Goal: Task Accomplishment & Management: Use online tool/utility

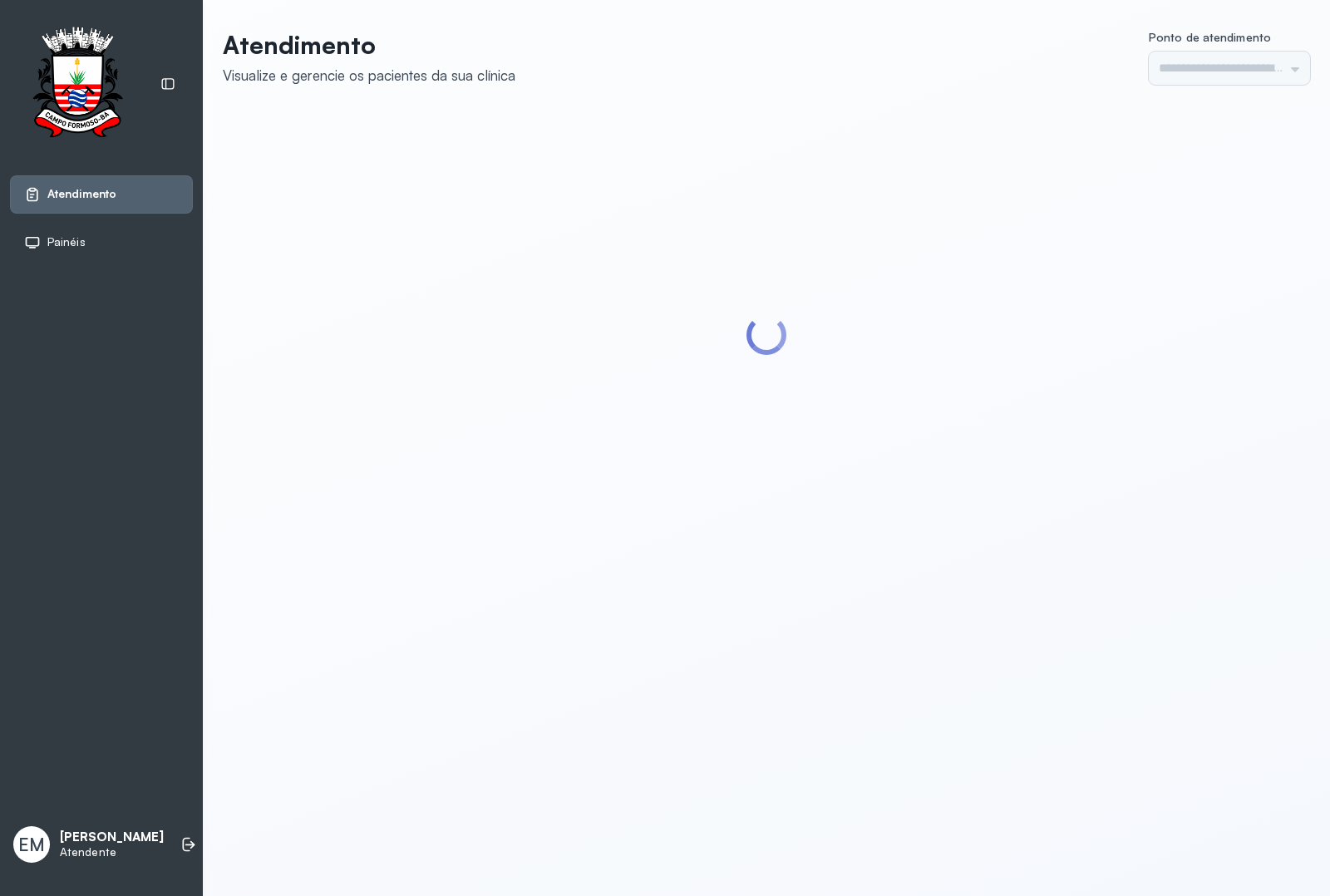
type input "*********"
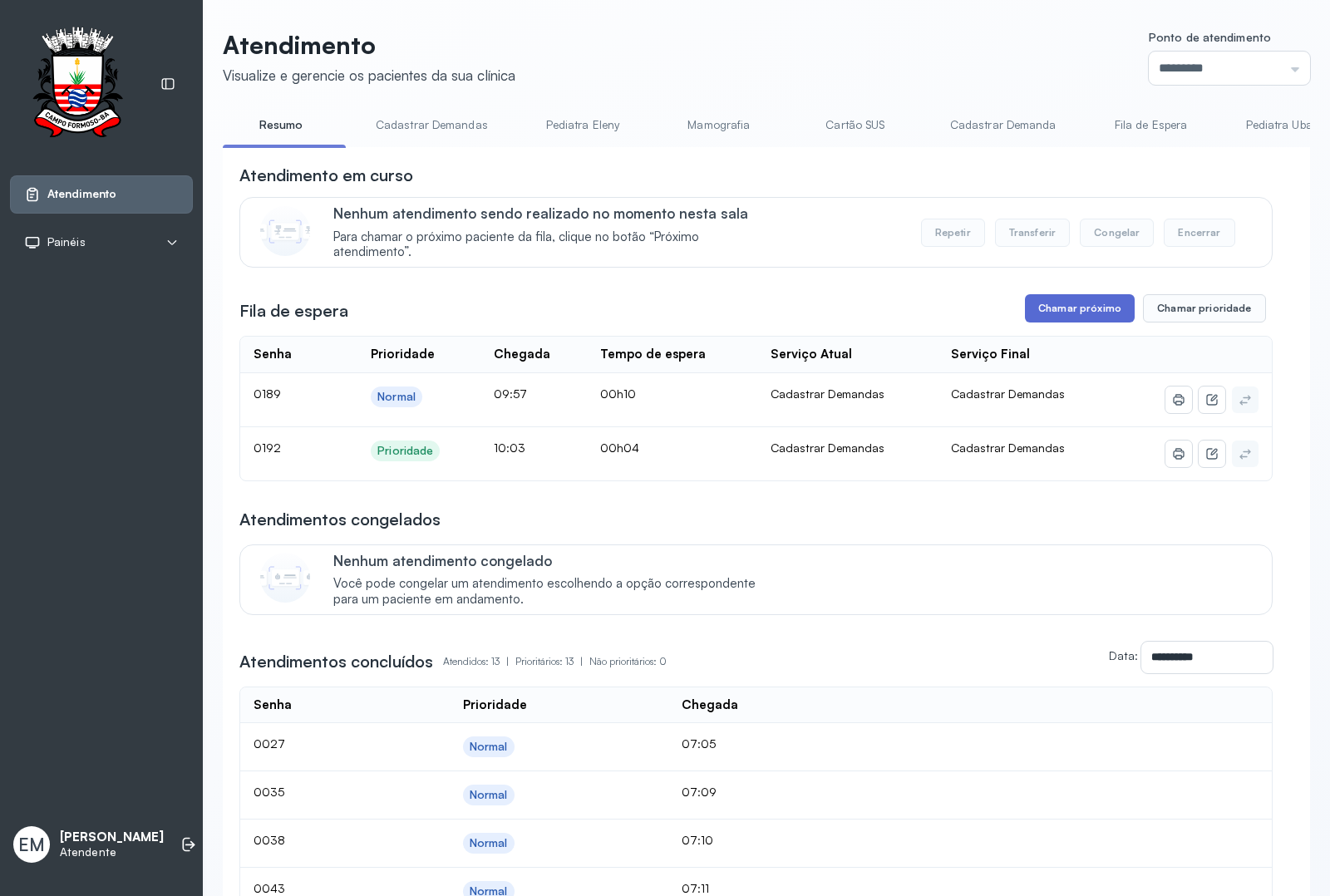
click at [1078, 317] on button "Chamar próximo" at bounding box center [1080, 307] width 110 height 28
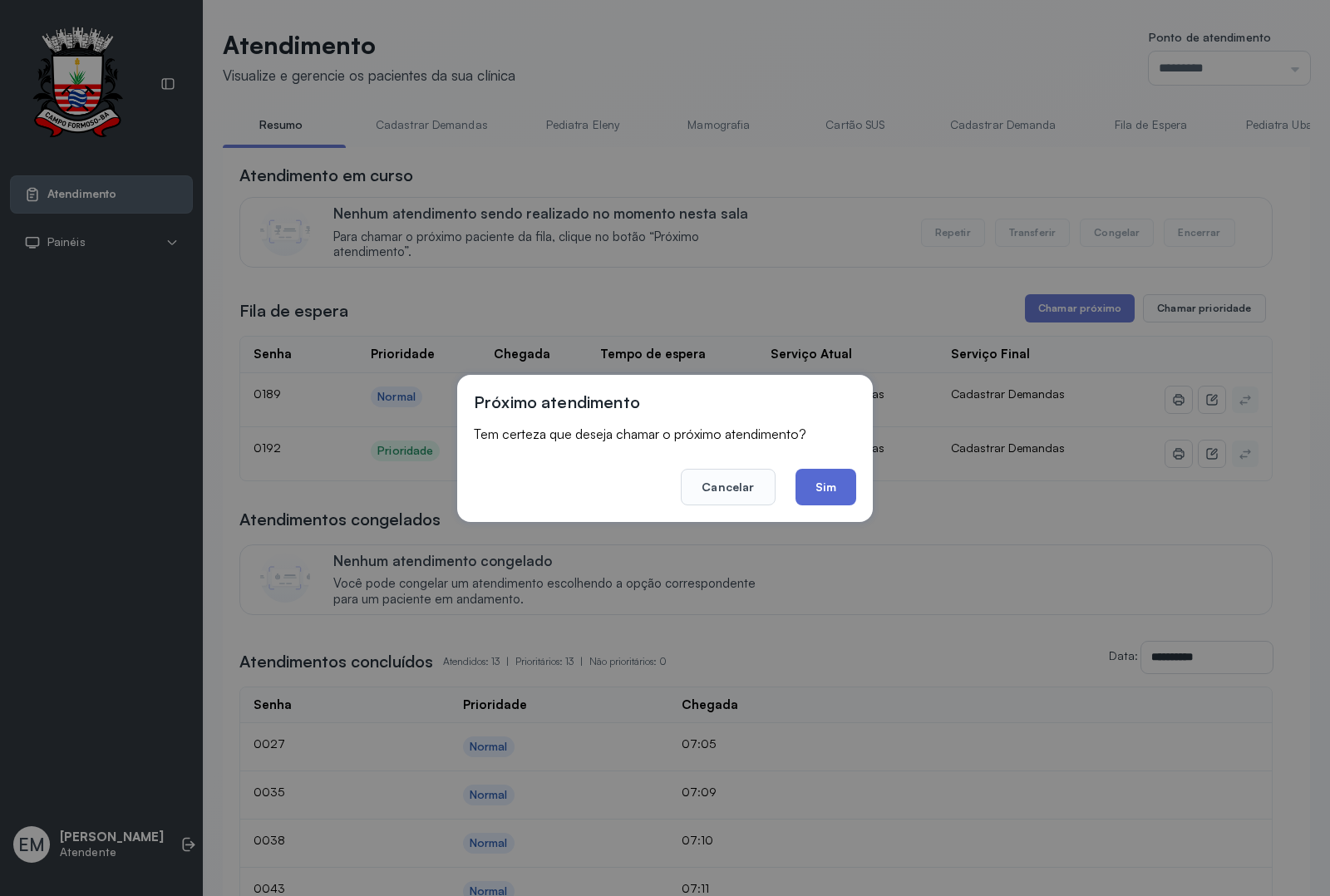
click at [826, 474] on button "Sim" at bounding box center [826, 487] width 61 height 36
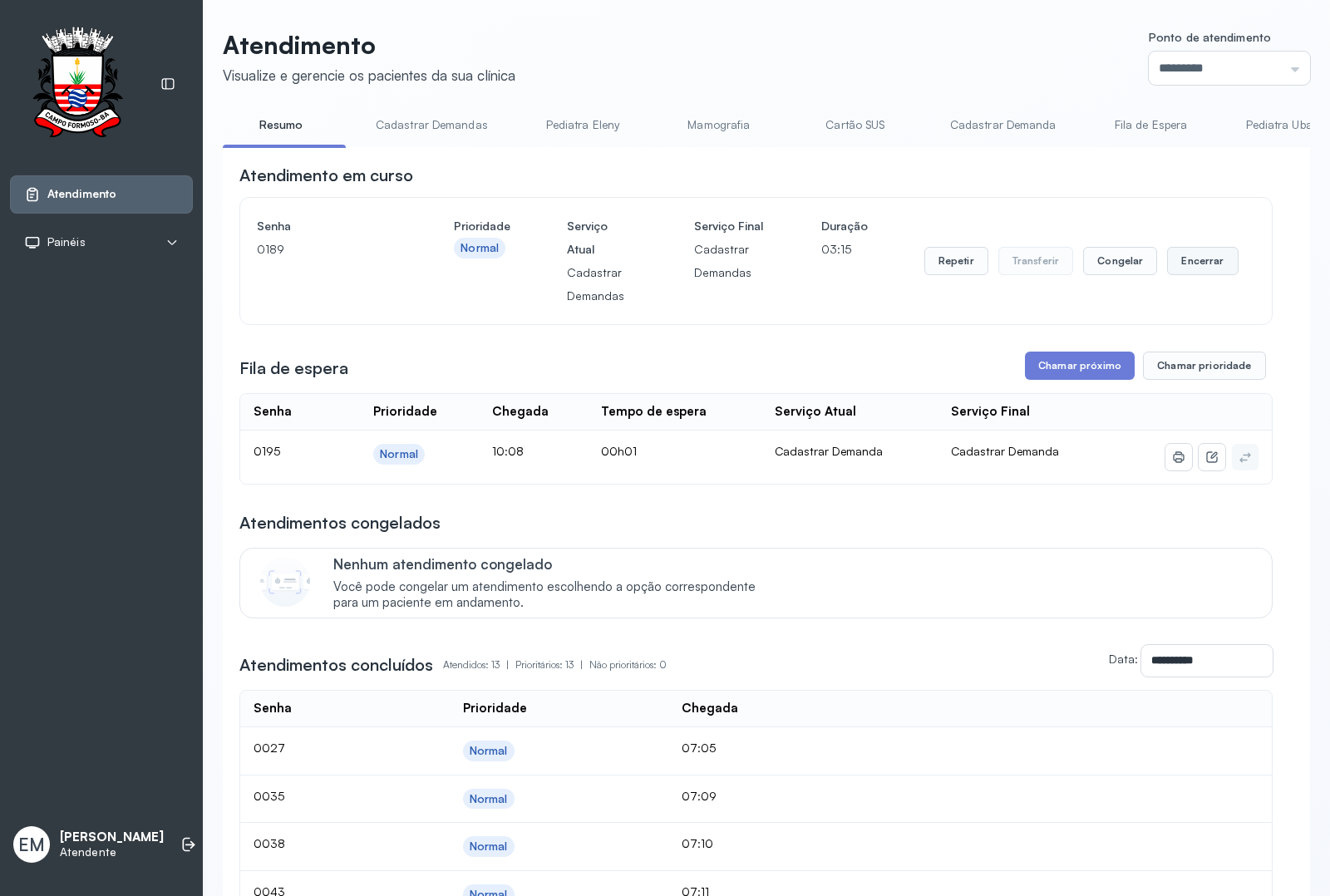
click at [1193, 268] on button "Encerrar" at bounding box center [1203, 260] width 71 height 28
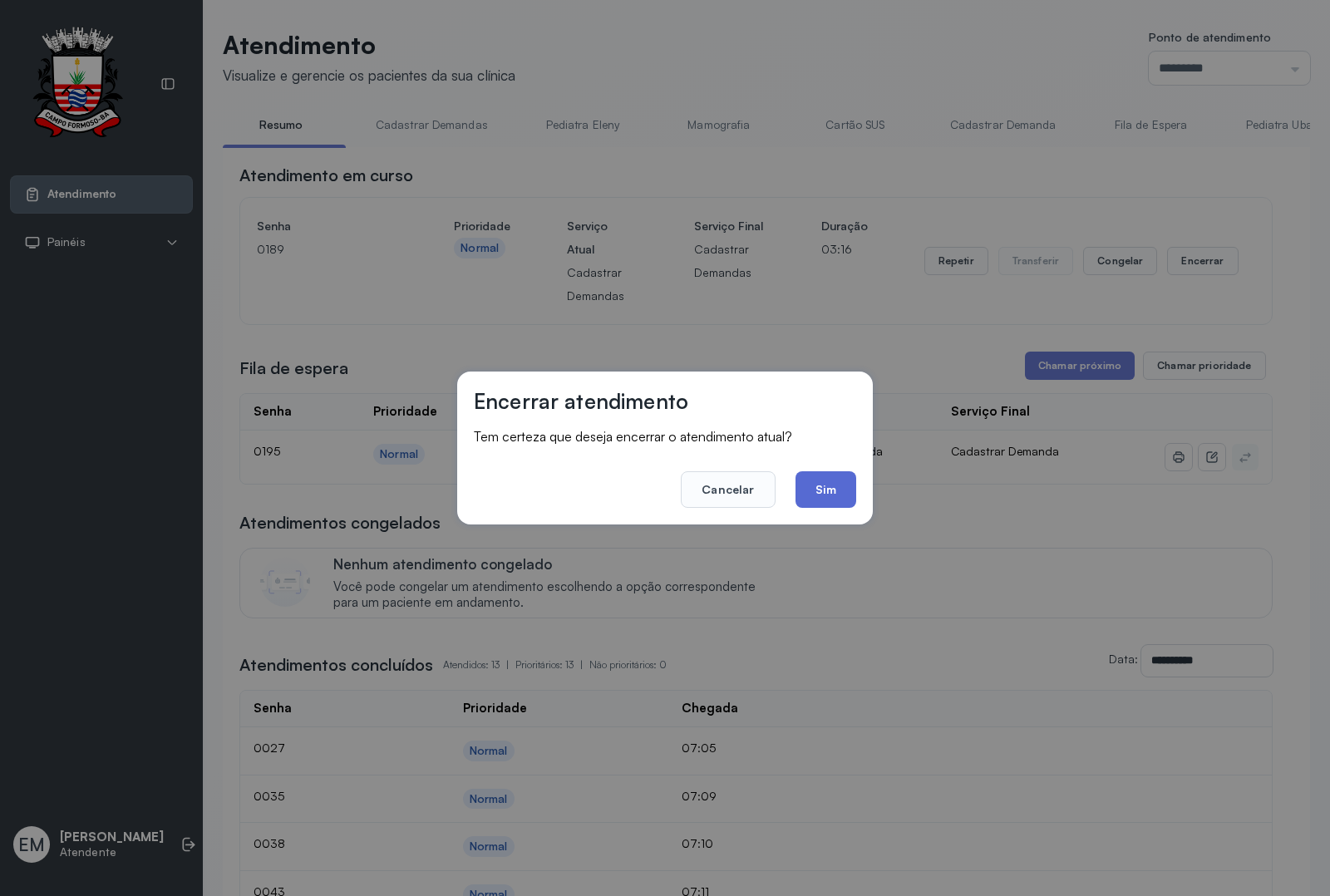
click at [817, 492] on button "Sim" at bounding box center [826, 490] width 61 height 36
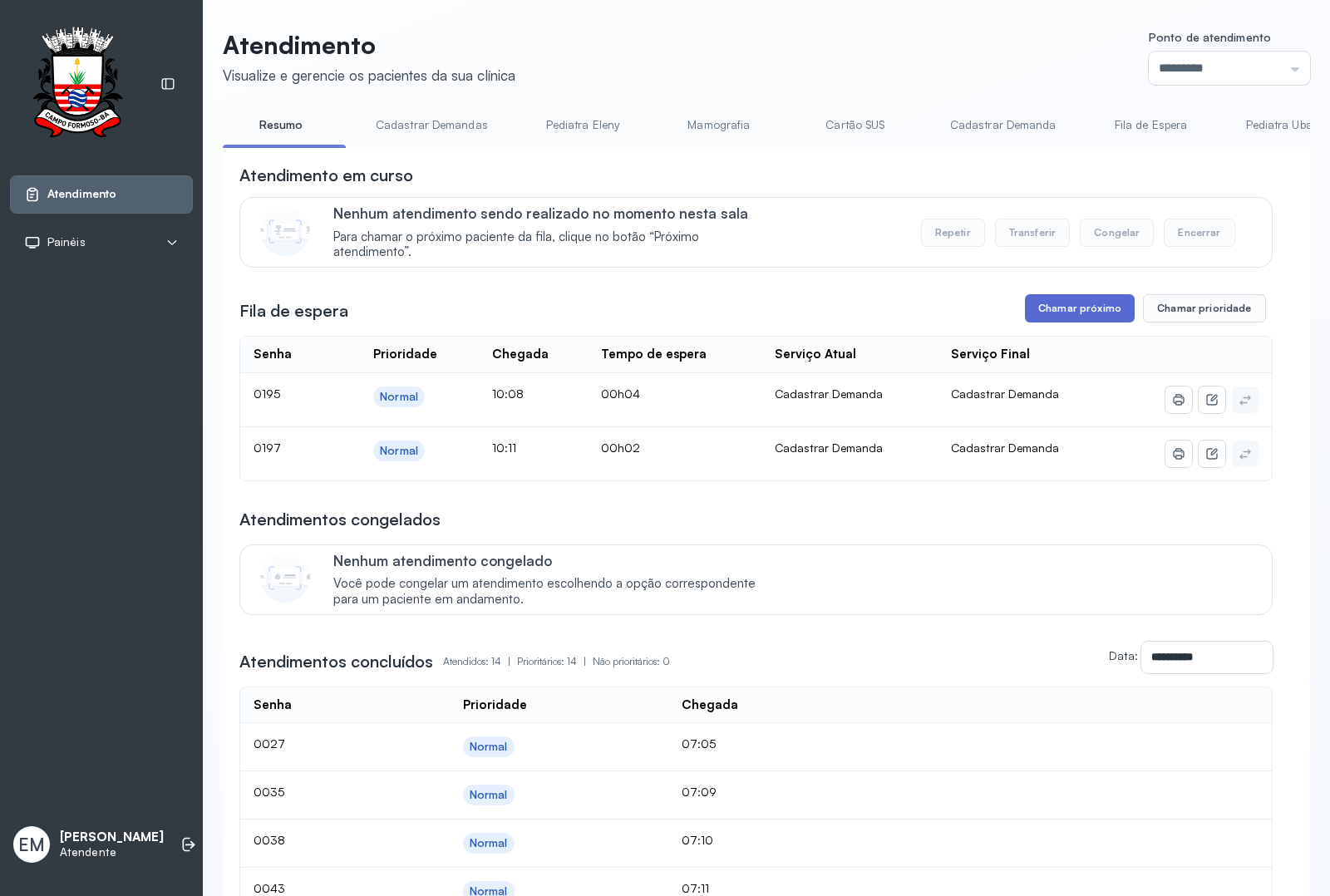
click at [1074, 318] on button "Chamar próximo" at bounding box center [1080, 307] width 110 height 28
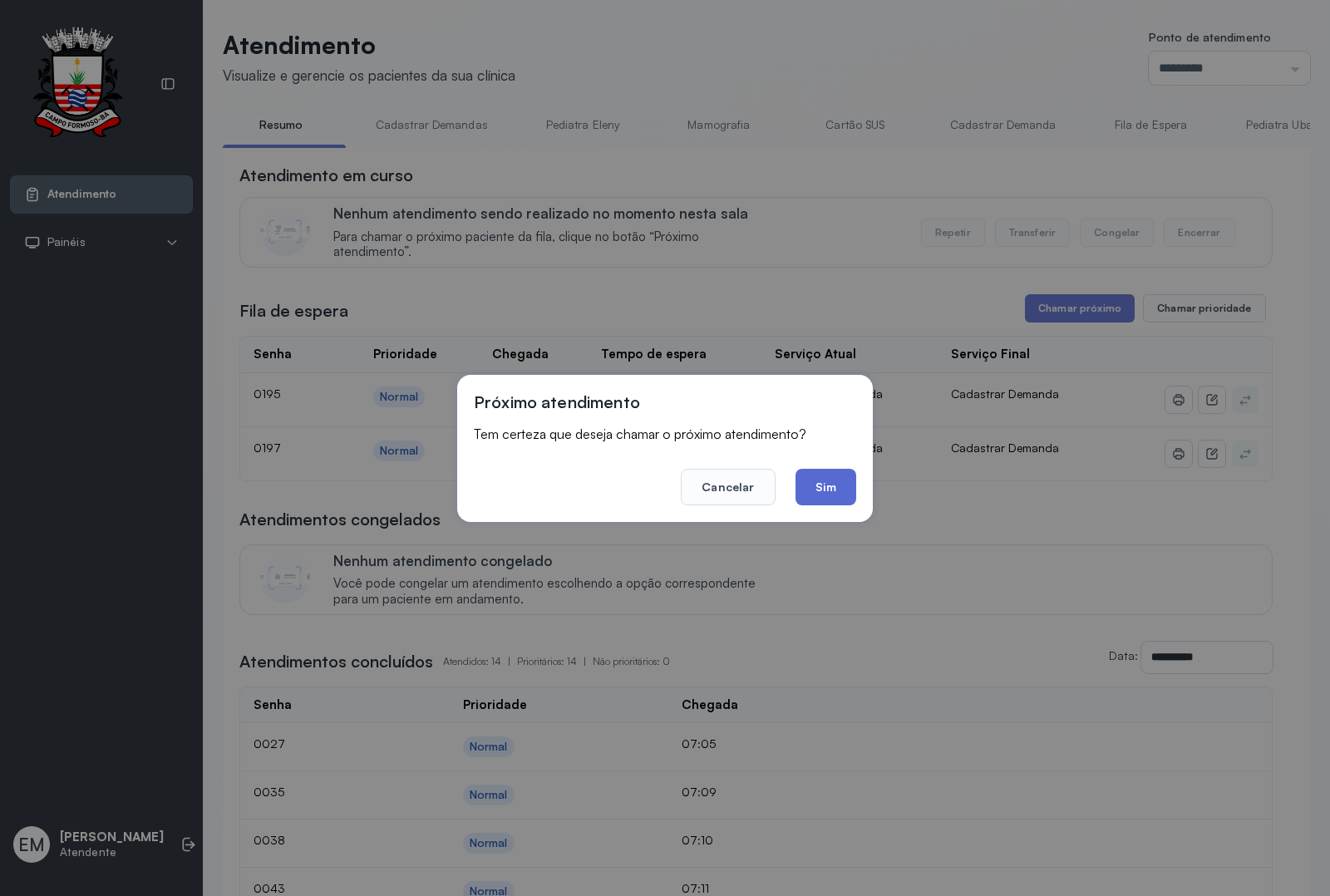
click at [844, 486] on button "Sim" at bounding box center [826, 487] width 61 height 36
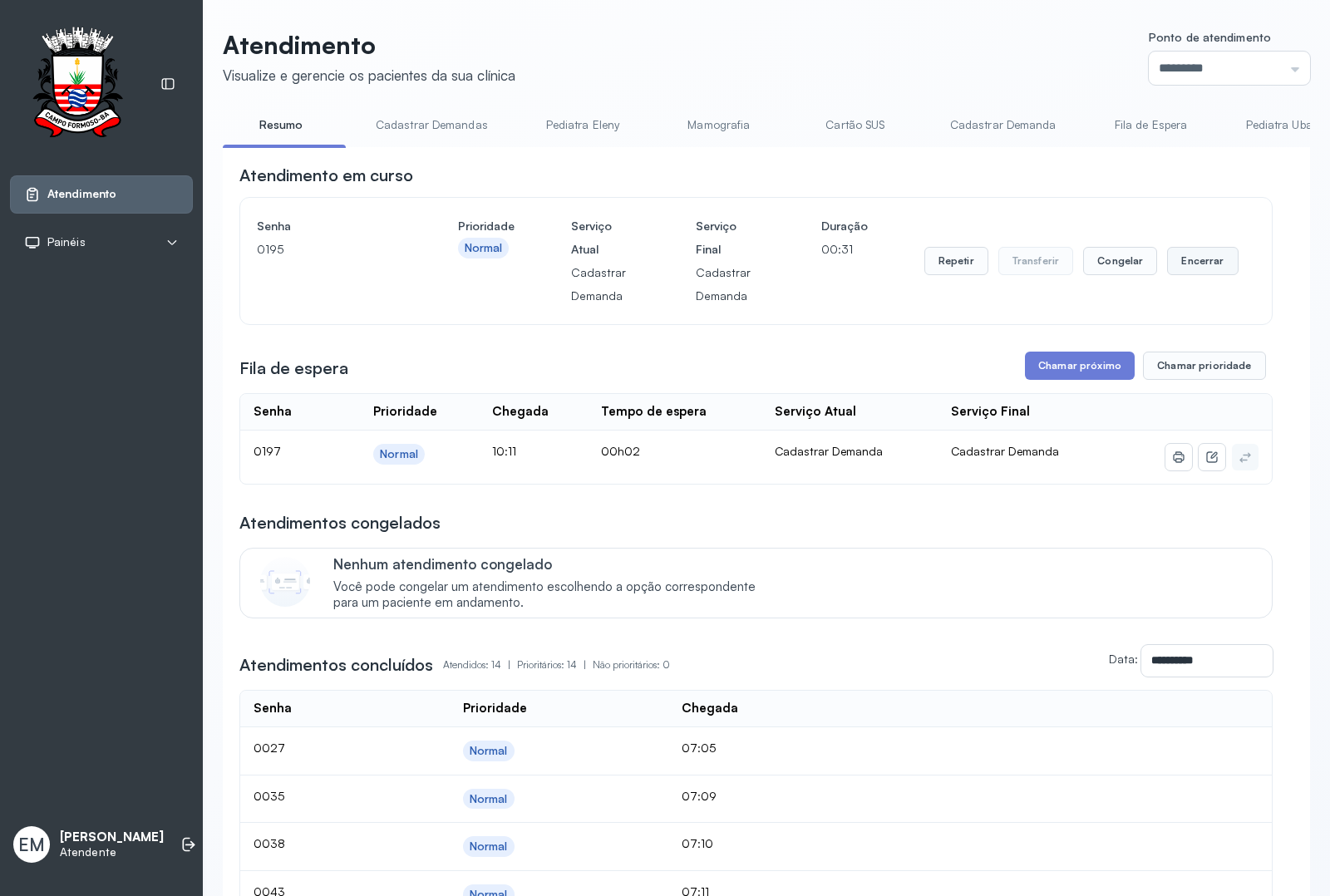
click at [1188, 270] on button "Encerrar" at bounding box center [1203, 260] width 71 height 28
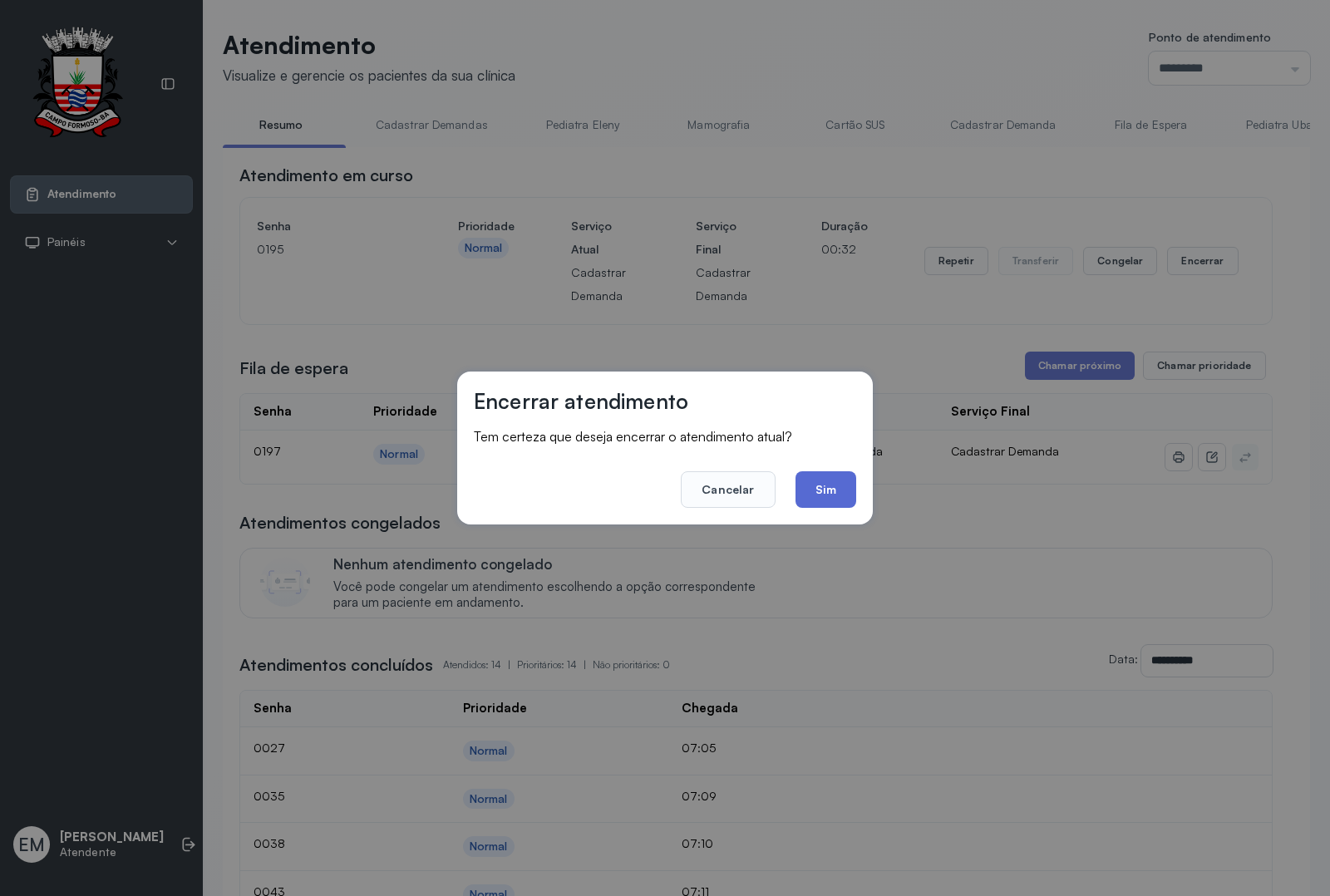
click at [846, 472] on button "Sim" at bounding box center [826, 490] width 61 height 36
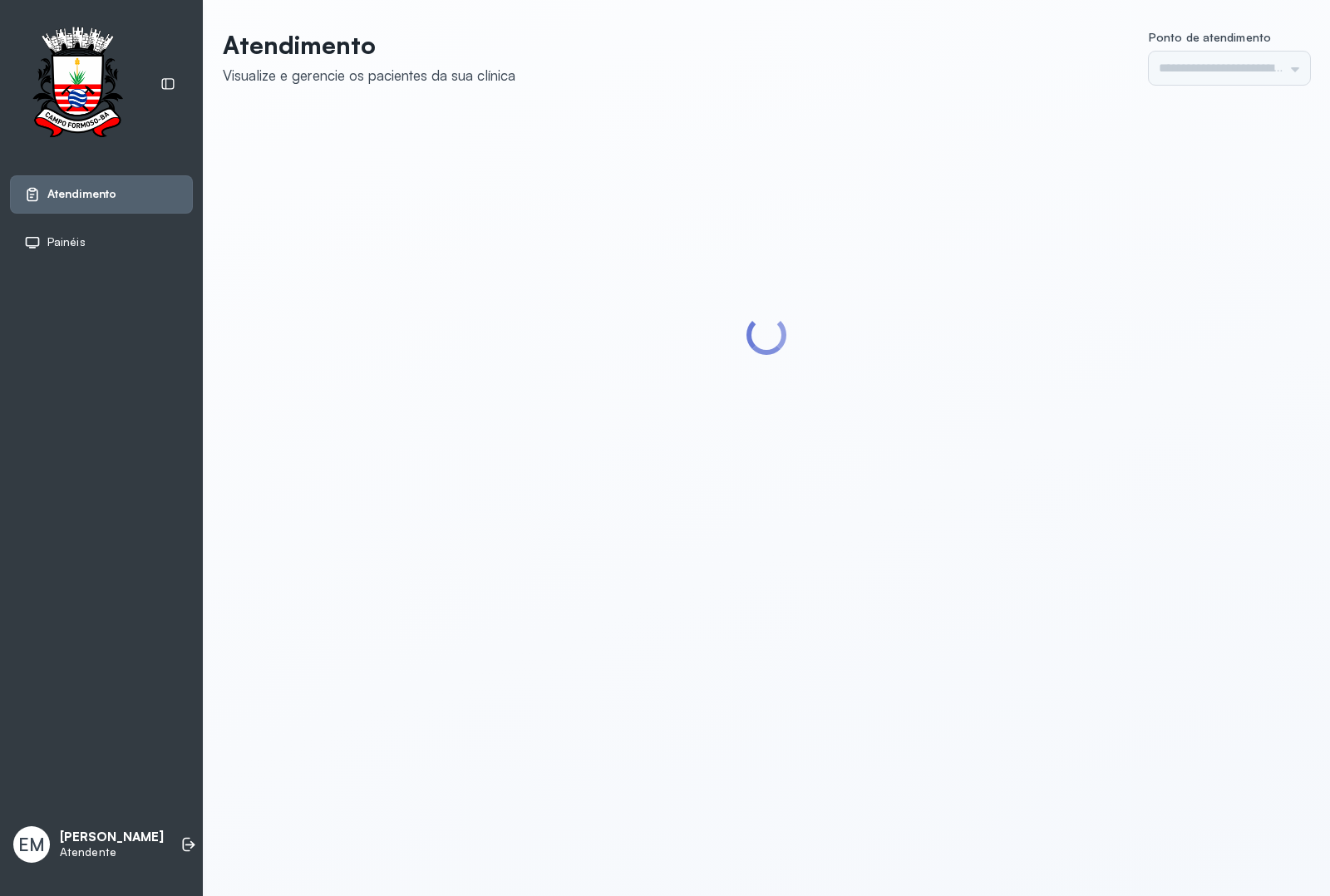
type input "*********"
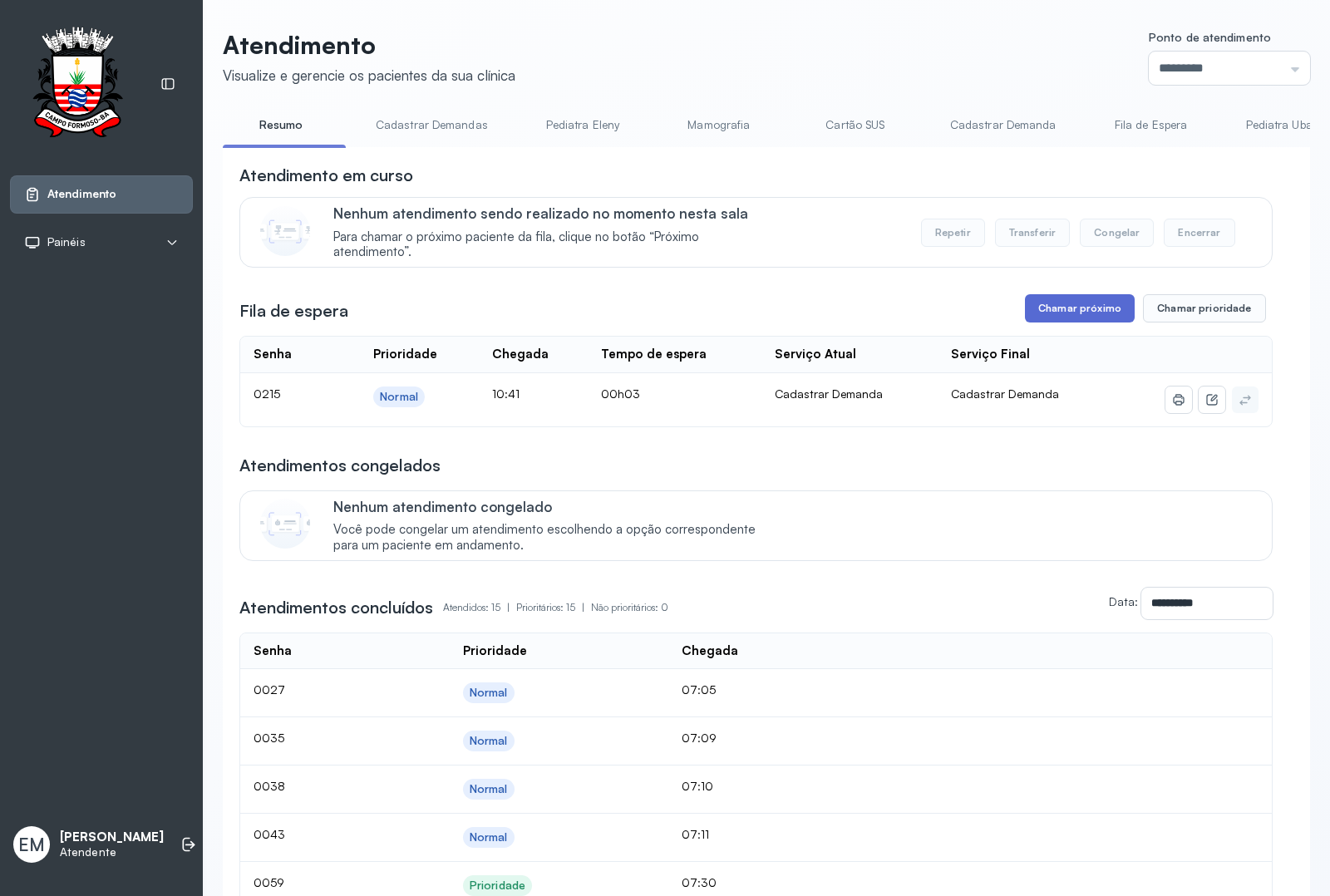
click at [1090, 301] on button "Chamar próximo" at bounding box center [1080, 307] width 110 height 28
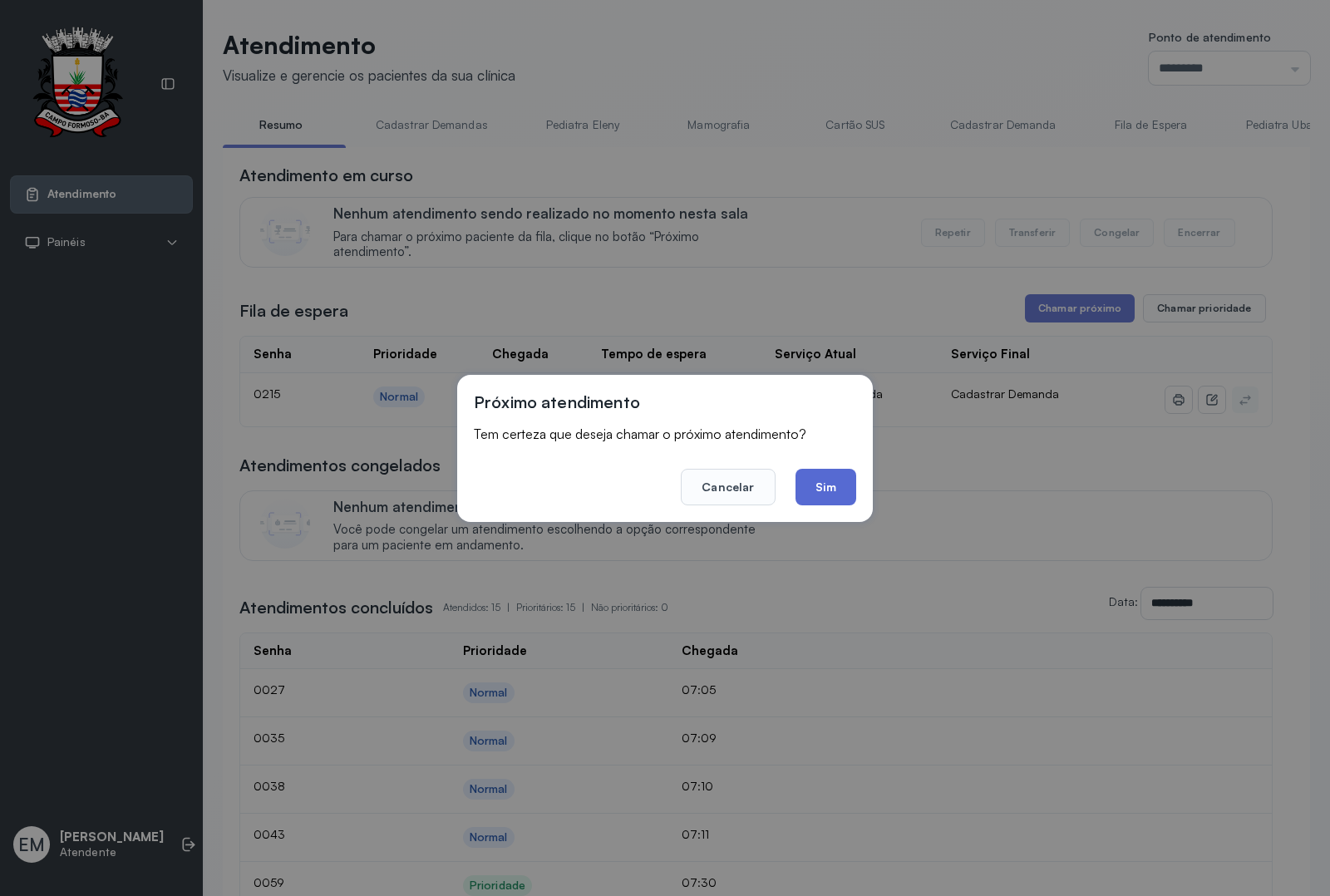
click at [803, 472] on button "Sim" at bounding box center [826, 487] width 61 height 36
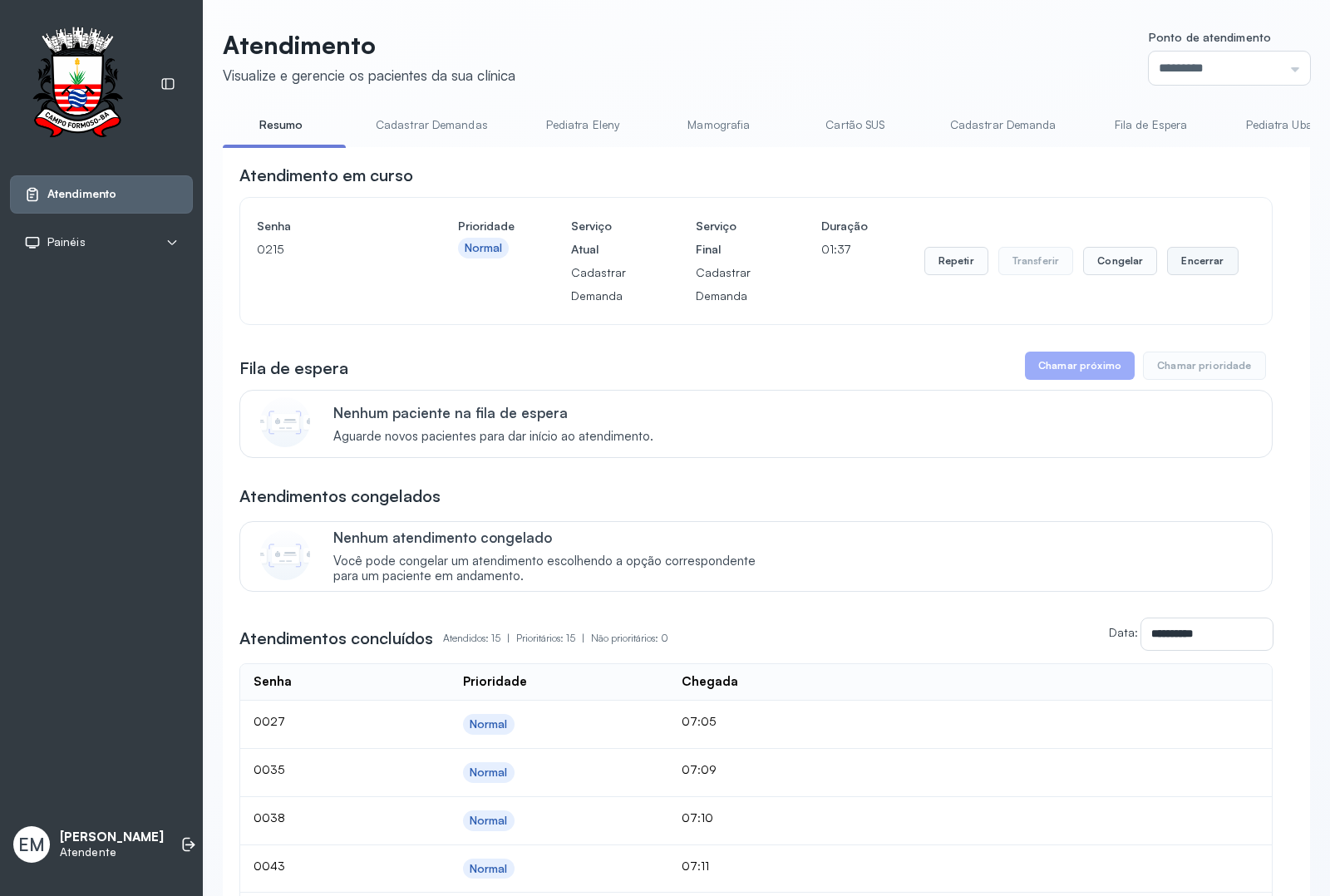
click at [1174, 268] on button "Encerrar" at bounding box center [1203, 260] width 71 height 28
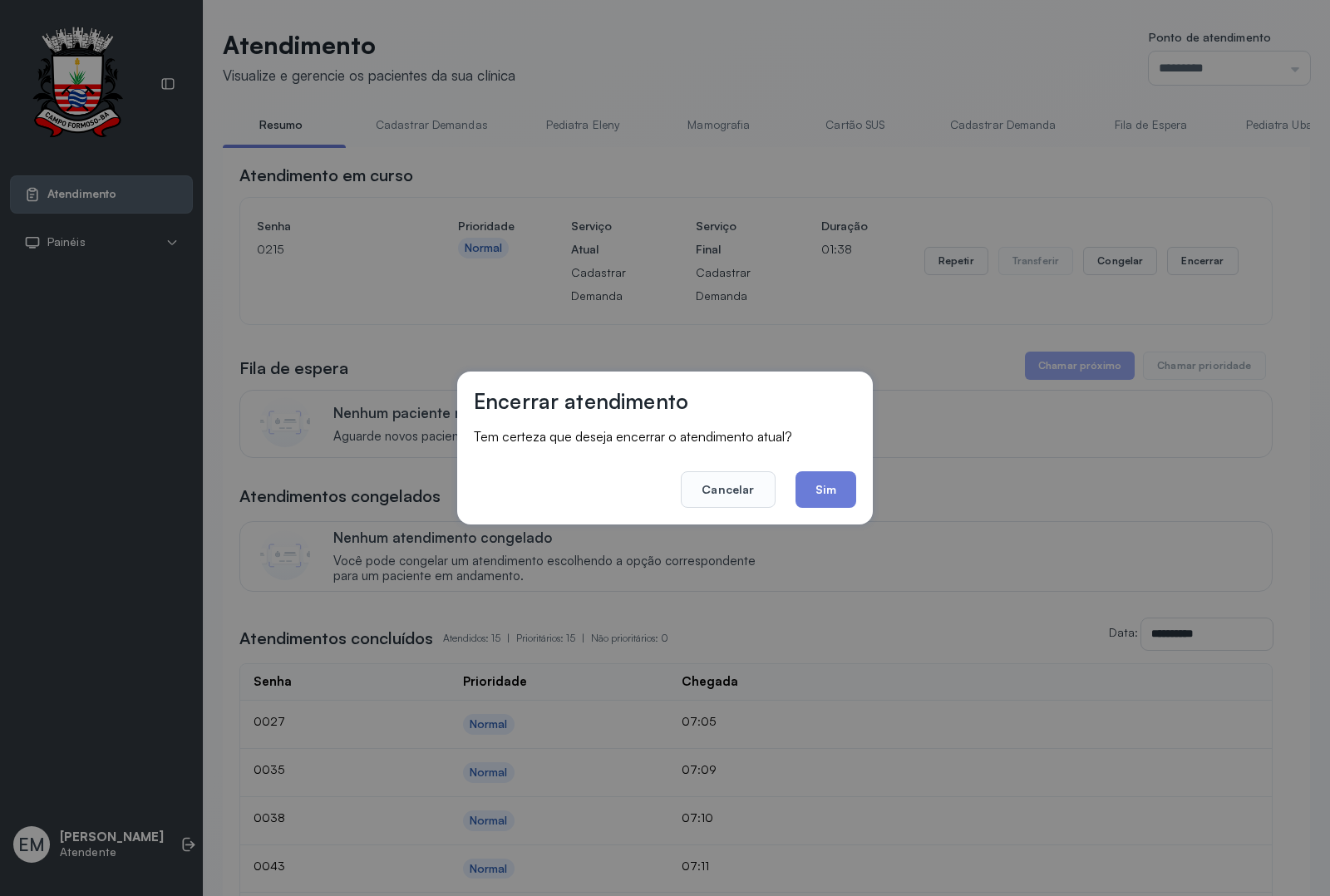
drag, startPoint x: 822, startPoint y: 473, endPoint x: 858, endPoint y: 463, distance: 37.4
click at [834, 472] on button "Sim" at bounding box center [826, 490] width 61 height 36
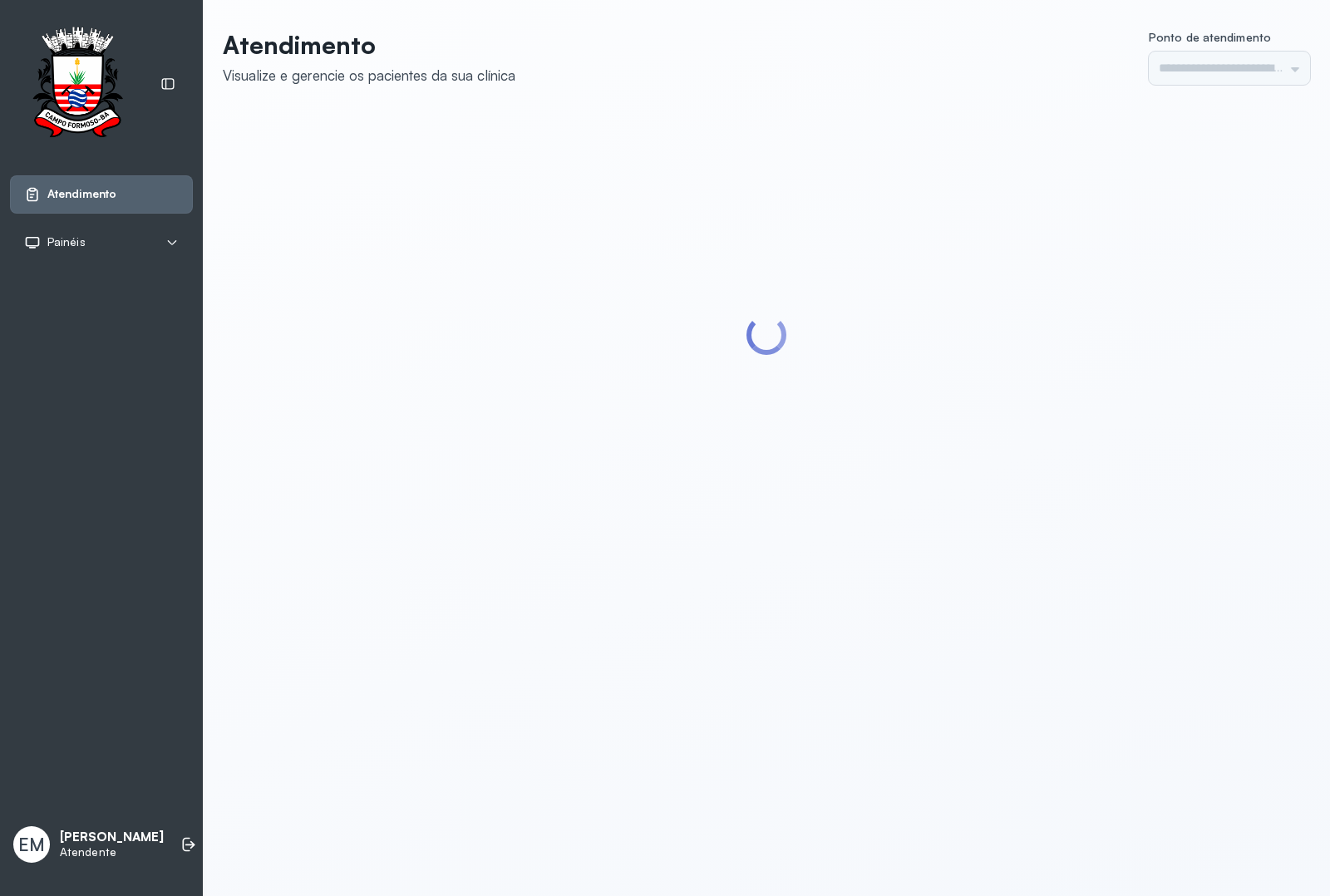
type input "*********"
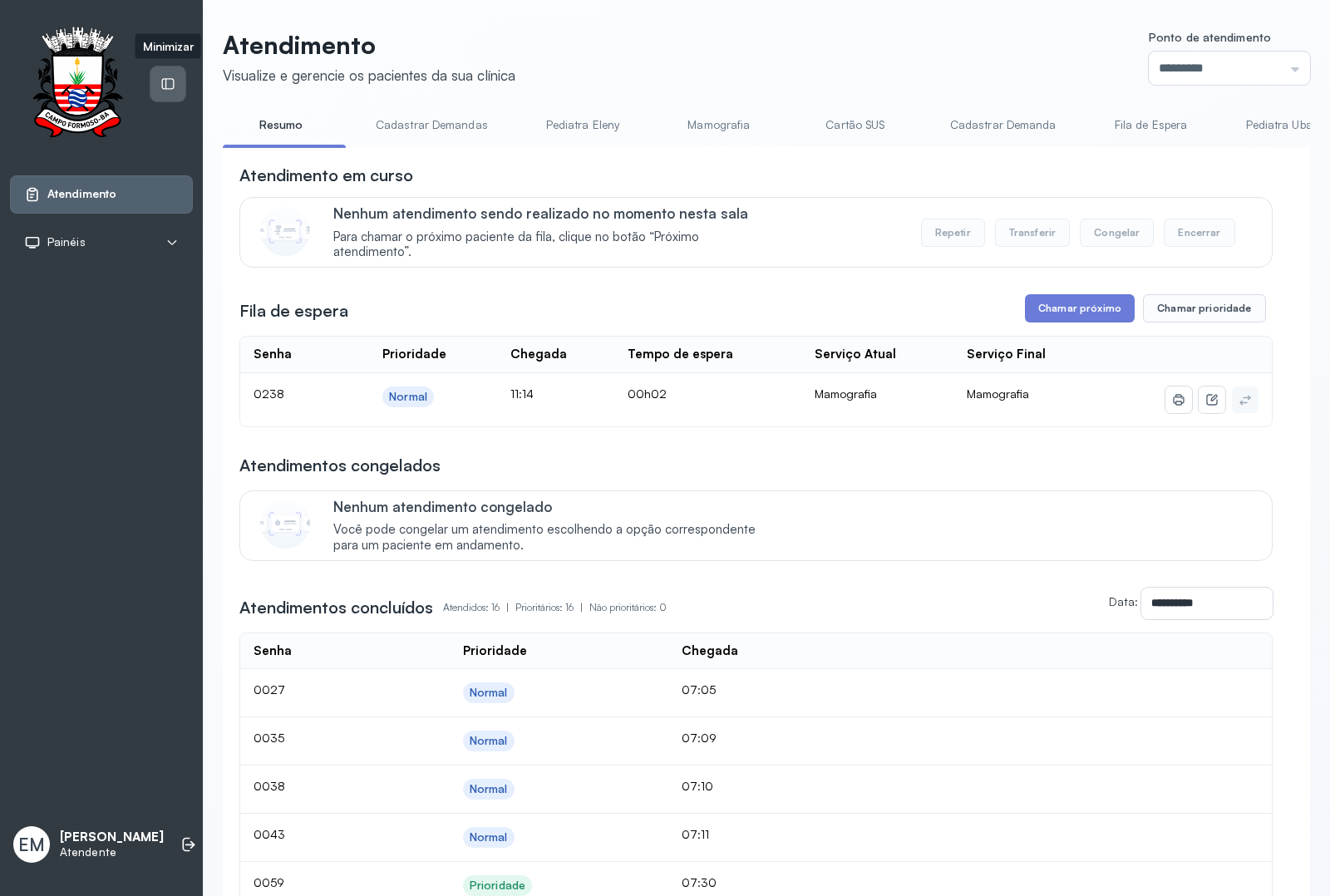
click at [181, 83] on div at bounding box center [168, 83] width 34 height 34
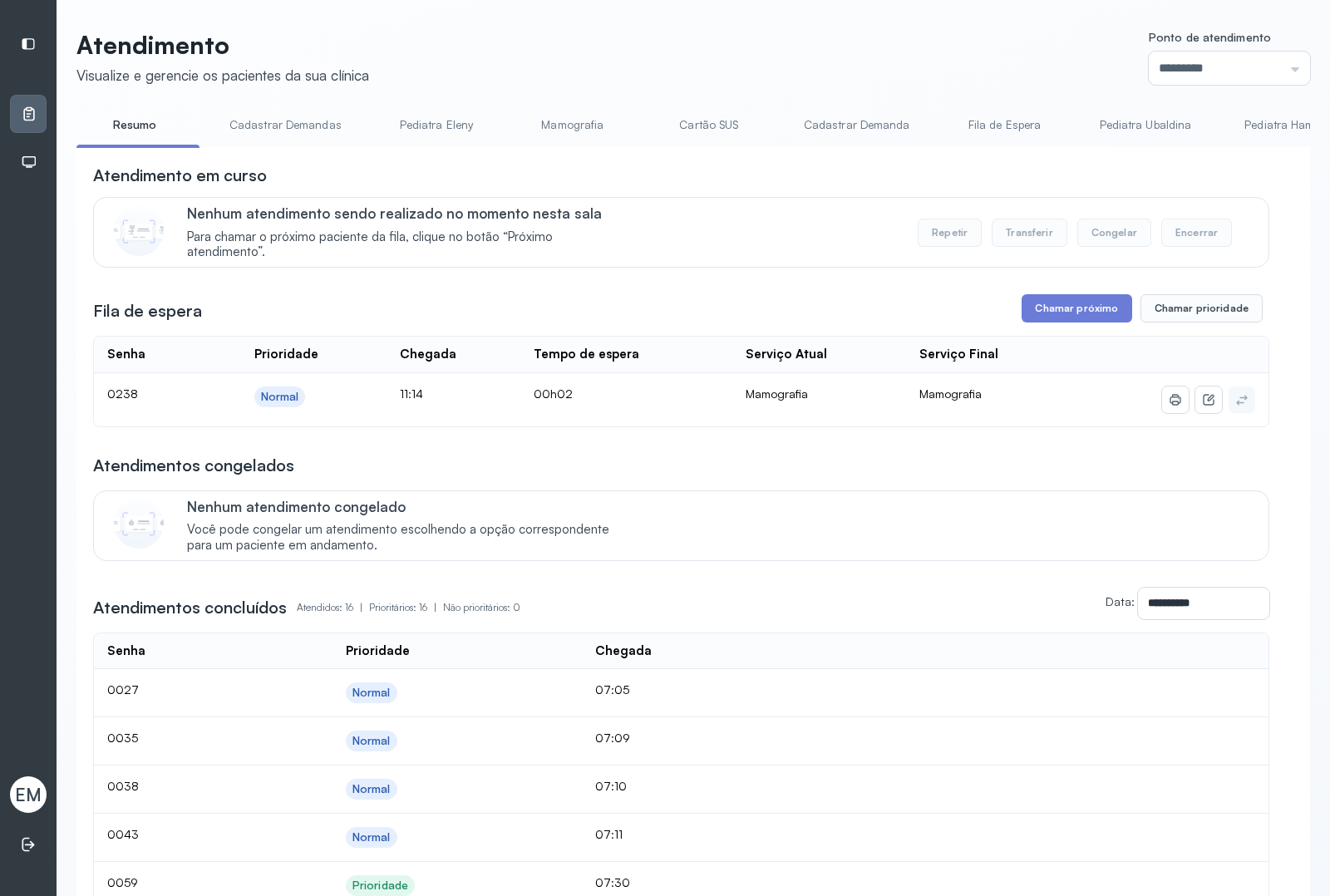
click at [1042, 333] on div "**********" at bounding box center [681, 802] width 1177 height 1275
click at [1042, 320] on button "Chamar próximo" at bounding box center [1076, 307] width 110 height 28
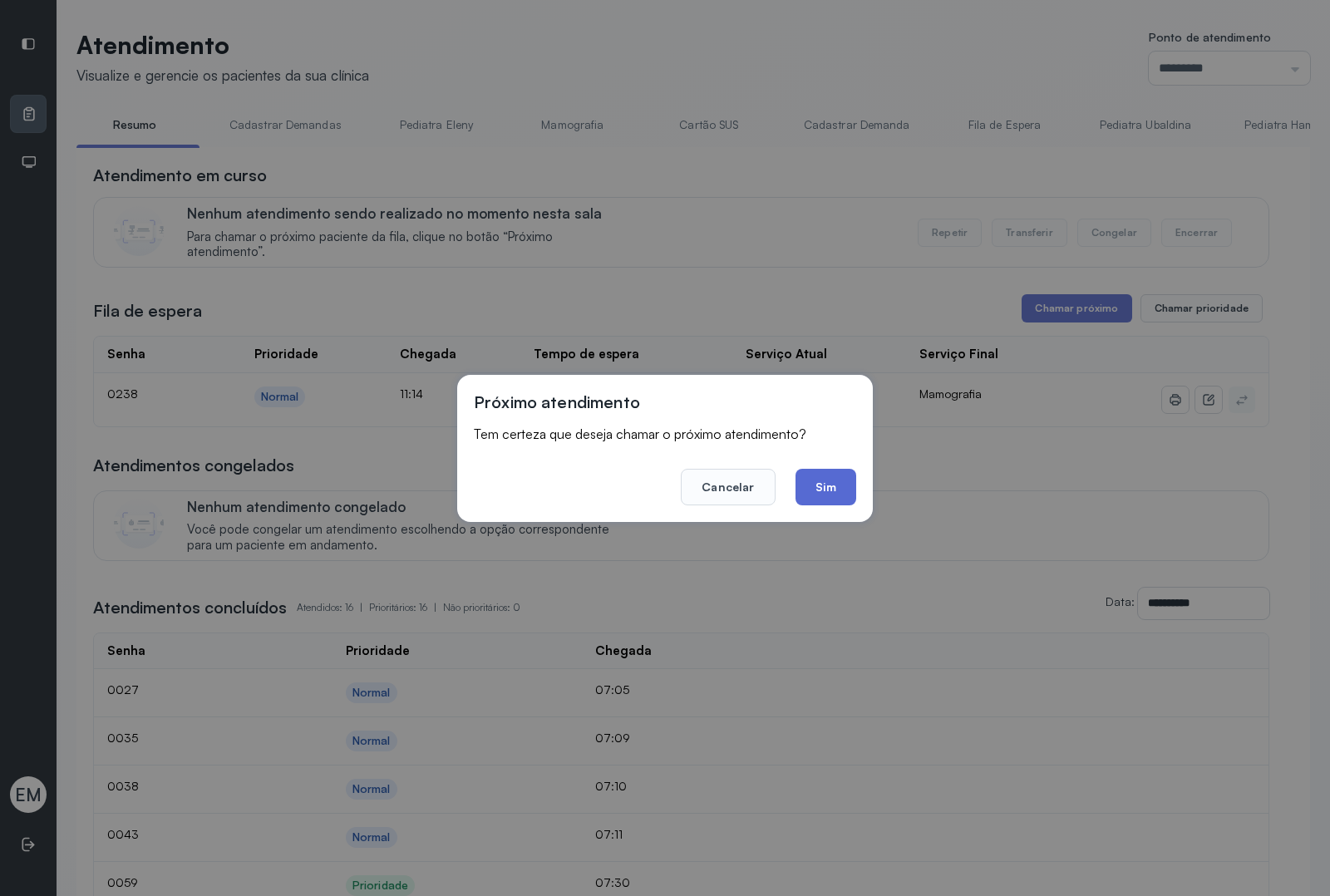
click at [838, 478] on button "Sim" at bounding box center [826, 487] width 61 height 36
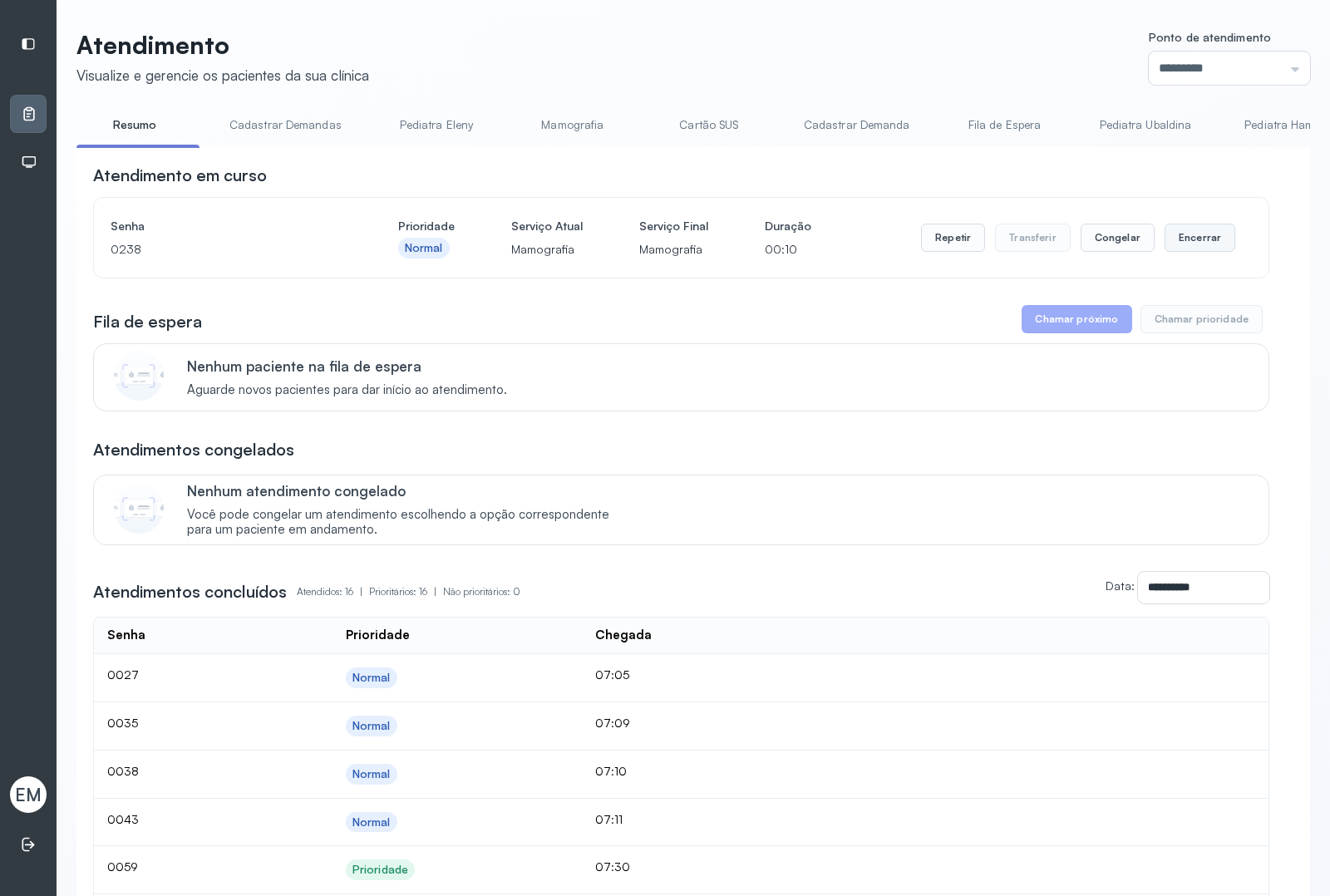
click at [1203, 252] on button "Encerrar" at bounding box center [1200, 238] width 71 height 28
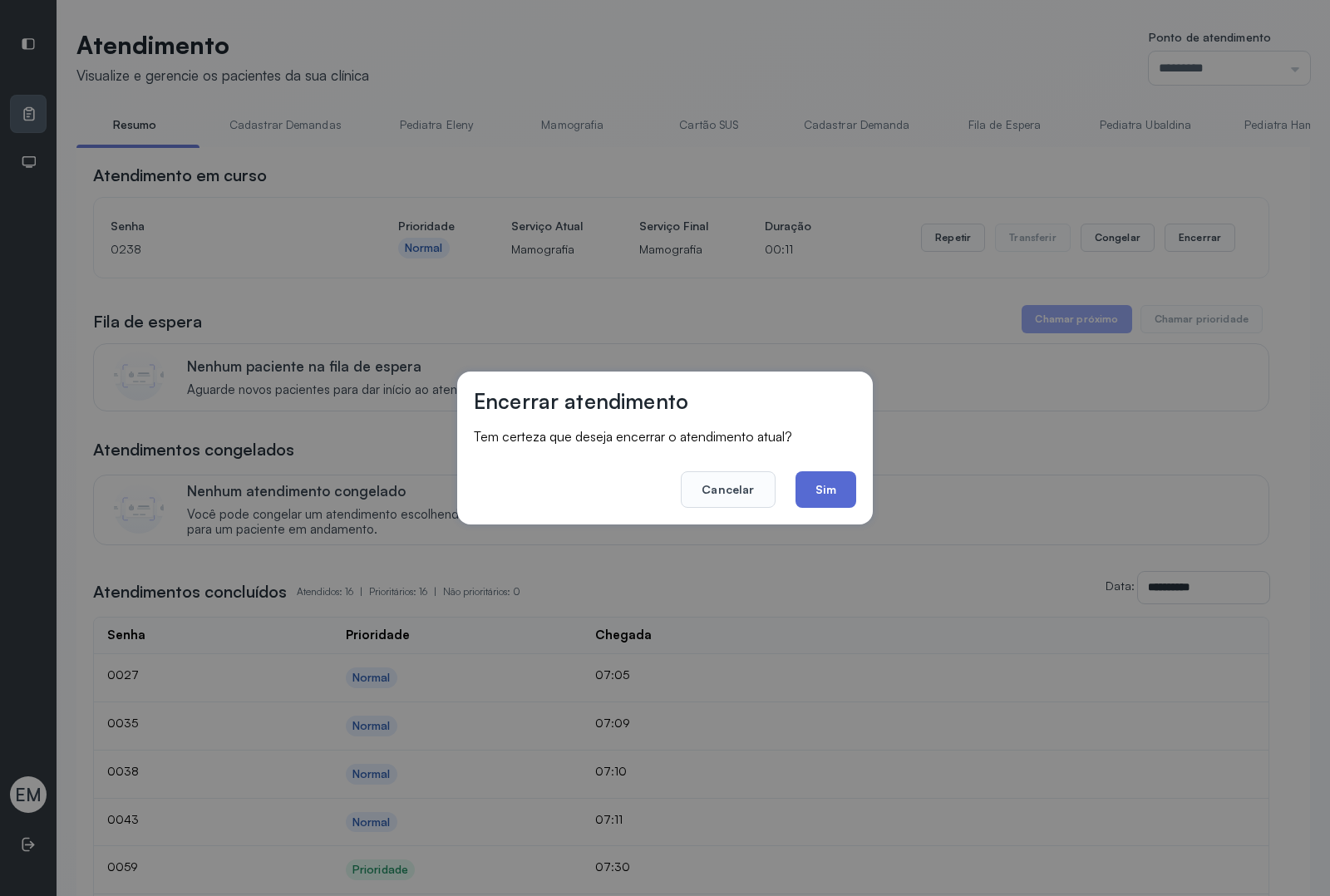
click at [855, 482] on button "Sim" at bounding box center [826, 490] width 61 height 36
